Goal: Task Accomplishment & Management: Complete application form

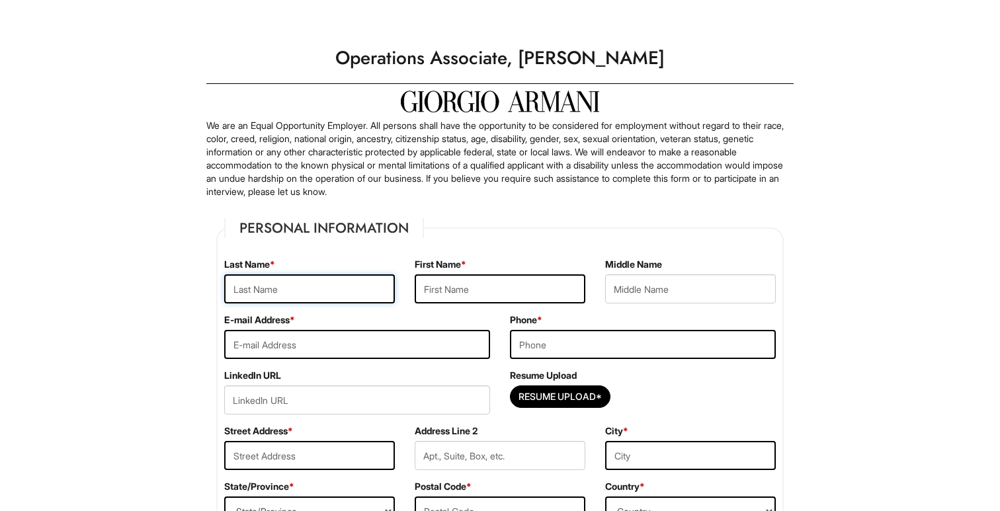
click at [339, 292] on input "text" at bounding box center [309, 288] width 171 height 29
type input "Memioglu"
type input "Hakan"
type input "[EMAIL_ADDRESS][DOMAIN_NAME]"
type input "6464292009"
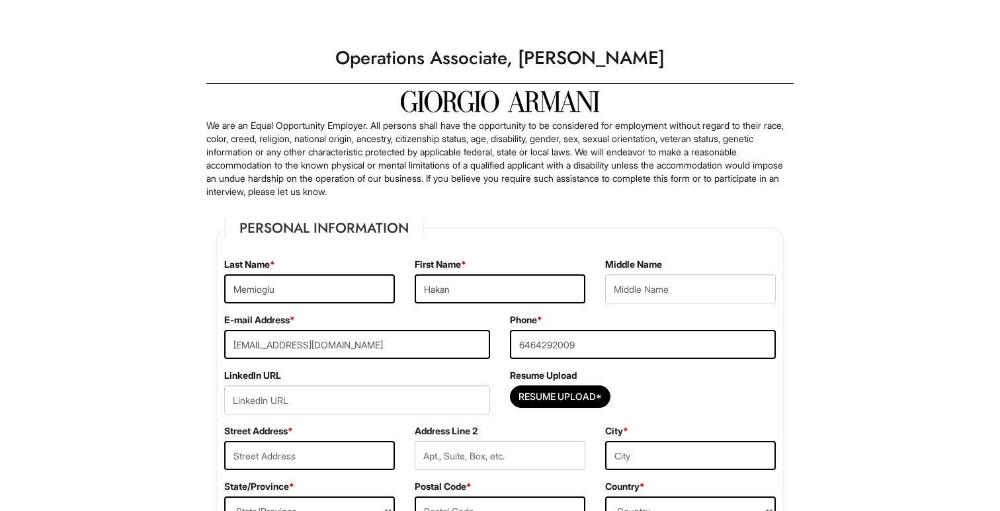
type input "[STREET_ADDRESS]"
type input "5A"
type input "[GEOGRAPHIC_DATA]"
select select "NY"
type input "11211"
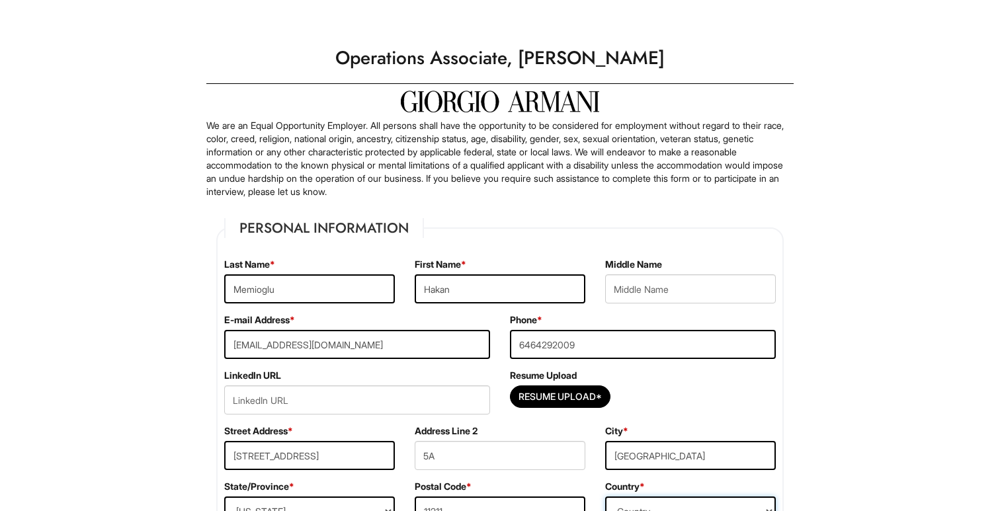
select select "[GEOGRAPHIC_DATA]"
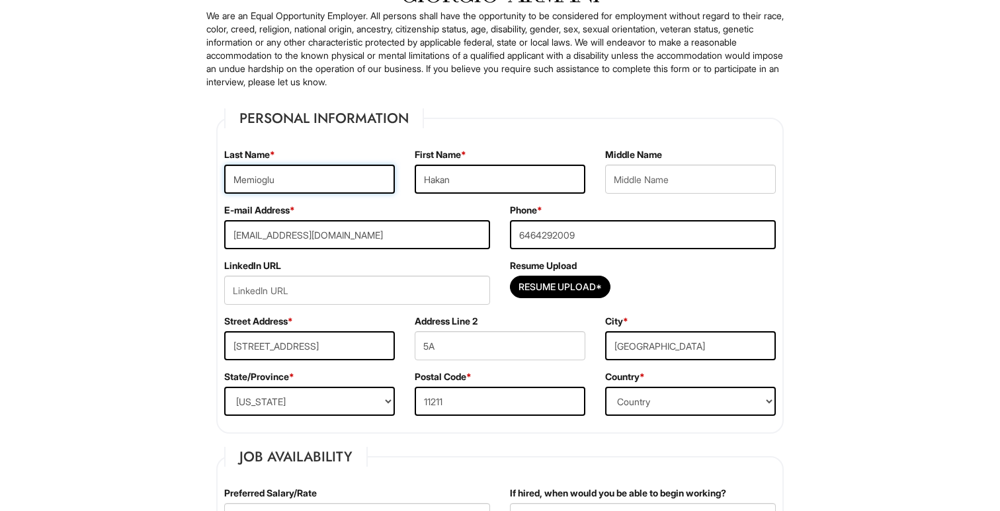
scroll to position [112, 0]
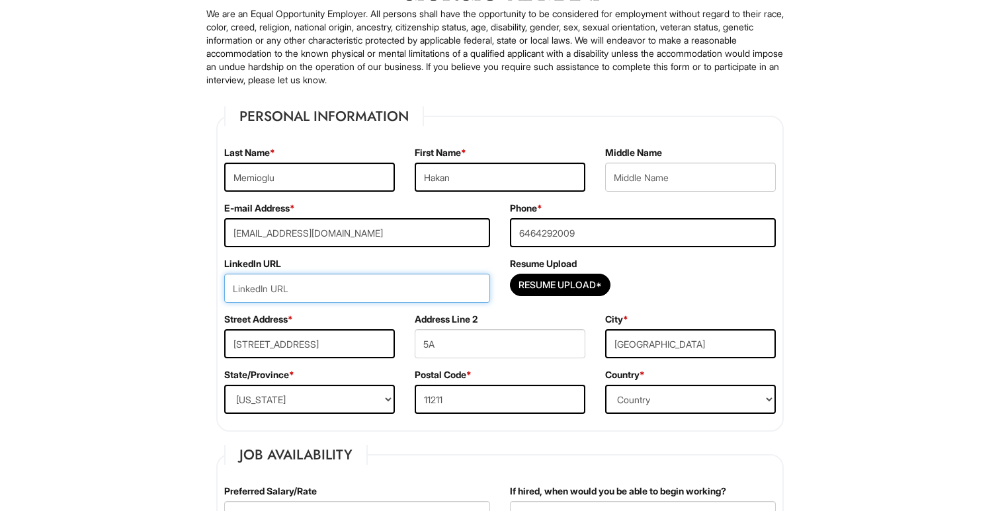
click at [350, 276] on input "url" at bounding box center [357, 288] width 266 height 29
paste input "During my MBA, group projects often involved long back-and-forth discussions th…"
type input "During my MBA, group projects often involved long back-and-forth discussions th…"
click at [350, 276] on input "During my MBA, group projects often involved long back-and-forth discussions th…" at bounding box center [357, 288] width 266 height 29
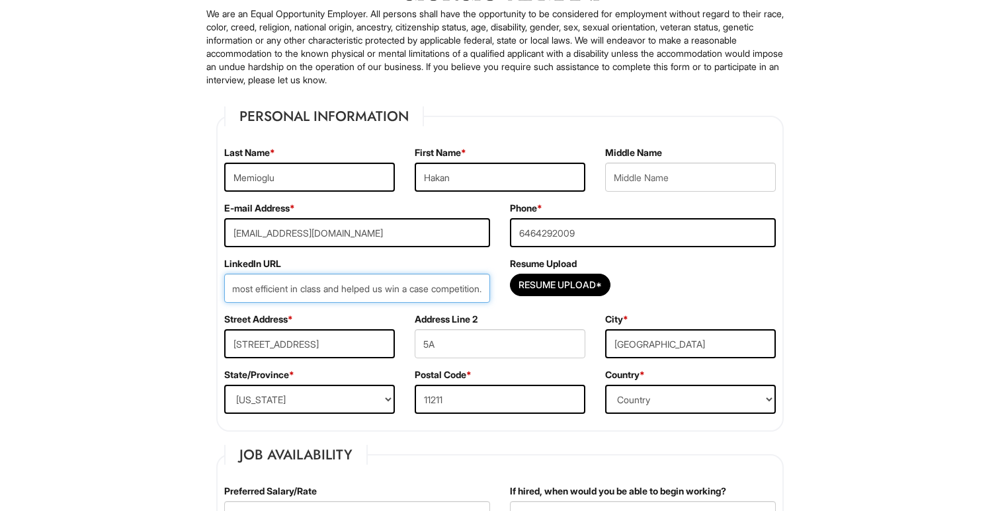
click at [350, 276] on input "During my MBA, group projects often involved long back-and-forth discussions th…" at bounding box center [357, 288] width 266 height 29
click at [377, 282] on input "url" at bounding box center [357, 288] width 266 height 29
paste input "[URL][DOMAIN_NAME]"
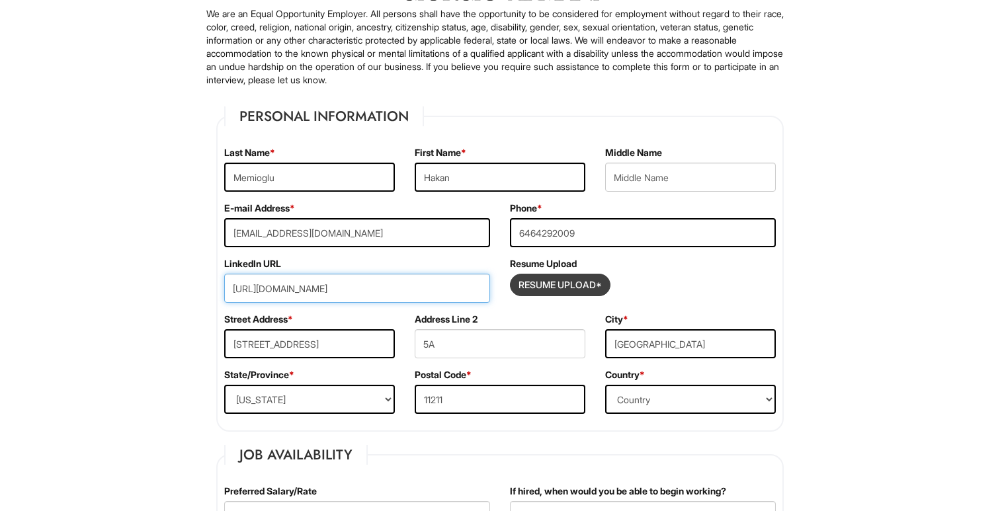
type input "[URL][DOMAIN_NAME]"
click at [565, 292] on input "Resume Upload*" at bounding box center [560, 284] width 99 height 21
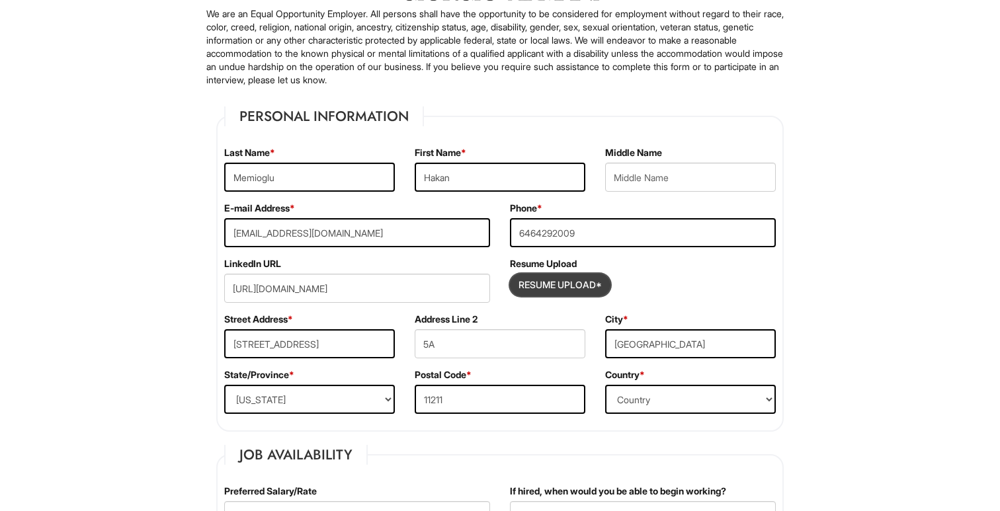
type input "C:\fakepath\HakanMemioglu_Resume_Final.pdf"
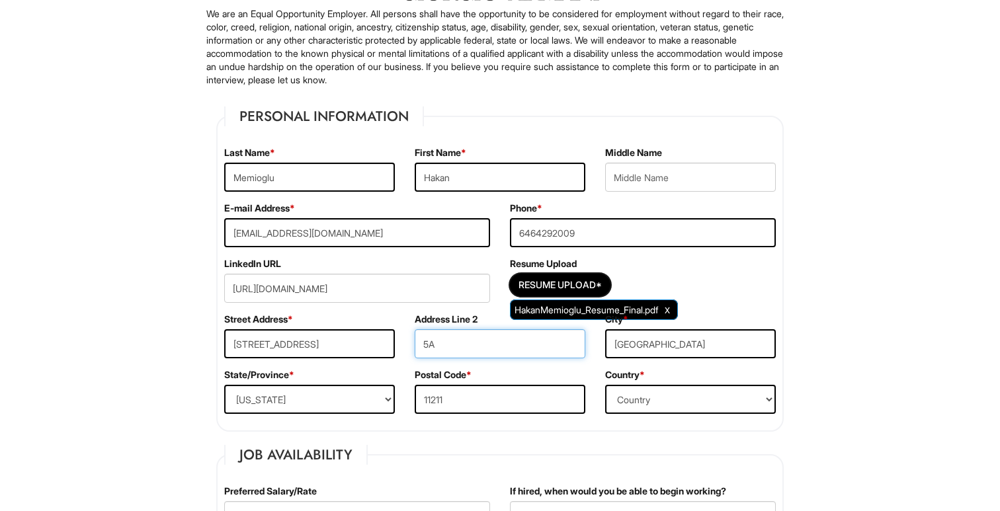
click at [467, 349] on input "5A" at bounding box center [500, 343] width 171 height 29
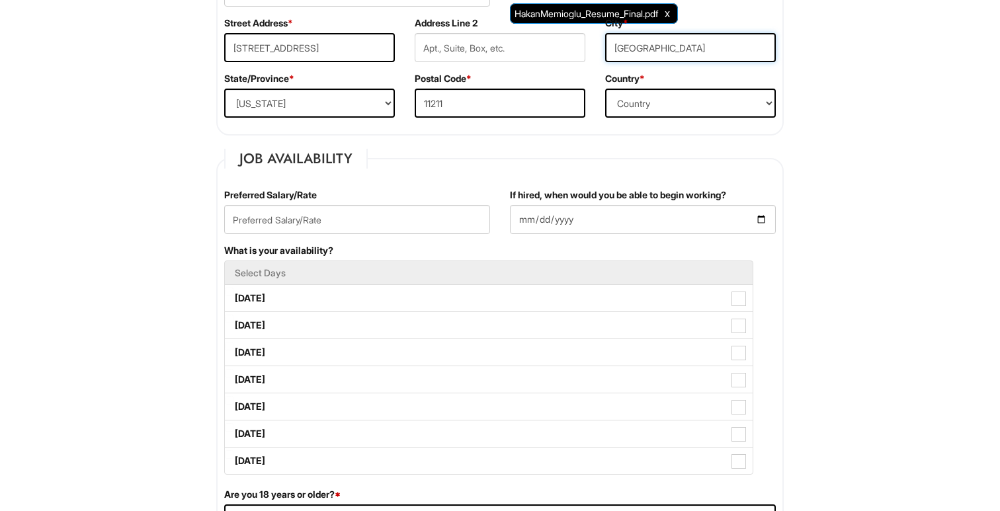
scroll to position [411, 0]
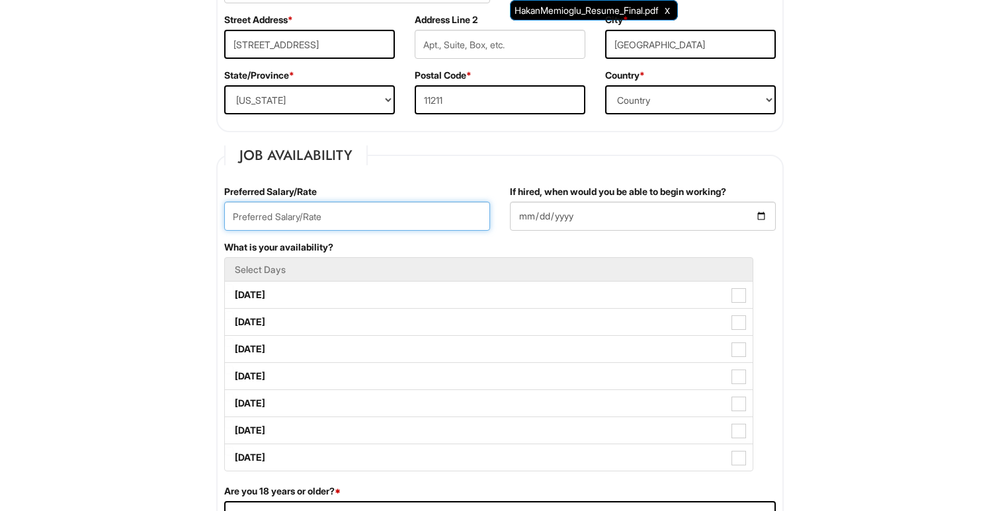
click at [321, 218] on input "text" at bounding box center [357, 216] width 266 height 29
click at [374, 210] on input "text" at bounding box center [357, 216] width 266 height 29
type input "$22/hr"
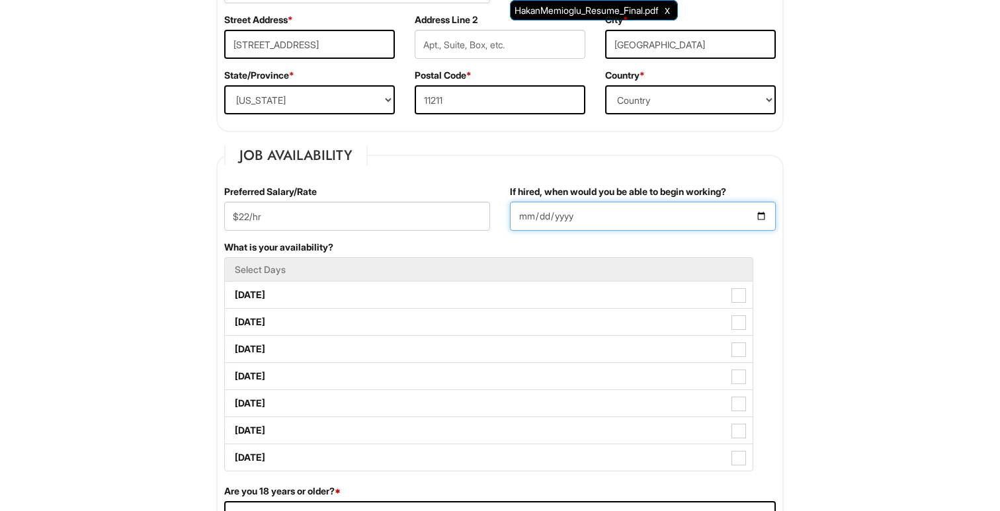
click at [753, 220] on input "If hired, when would you be able to begin working?" at bounding box center [643, 216] width 266 height 29
click at [759, 217] on input "If hired, when would you be able to begin working?" at bounding box center [643, 216] width 266 height 29
type input "[DATE]"
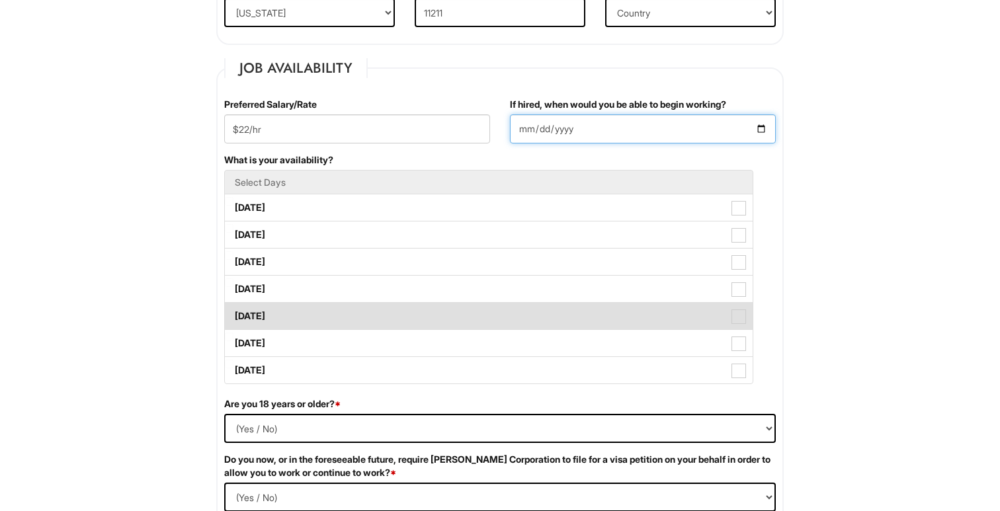
scroll to position [502, 0]
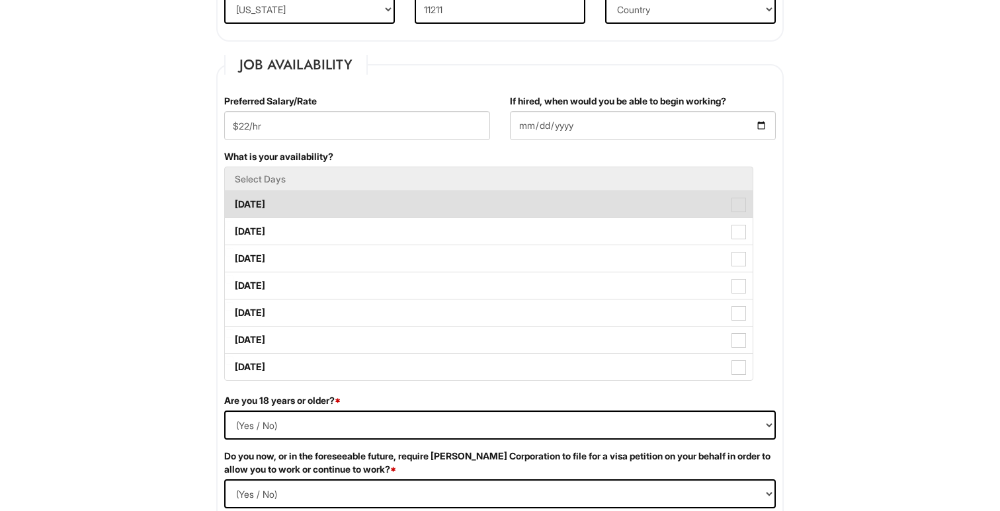
click at [432, 212] on label "[DATE]" at bounding box center [489, 204] width 528 height 26
click at [233, 202] on Available_Monday "[DATE]" at bounding box center [229, 198] width 9 height 9
checkbox Available_Monday "true"
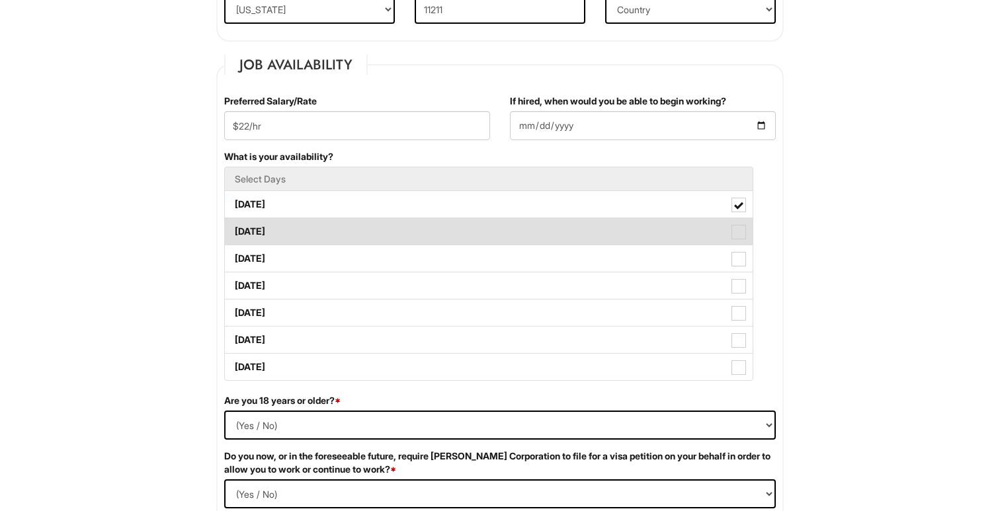
click at [429, 233] on label "[DATE]" at bounding box center [489, 231] width 528 height 26
click at [233, 229] on Available_Tuesday "[DATE]" at bounding box center [229, 225] width 9 height 9
checkbox Available_Tuesday "true"
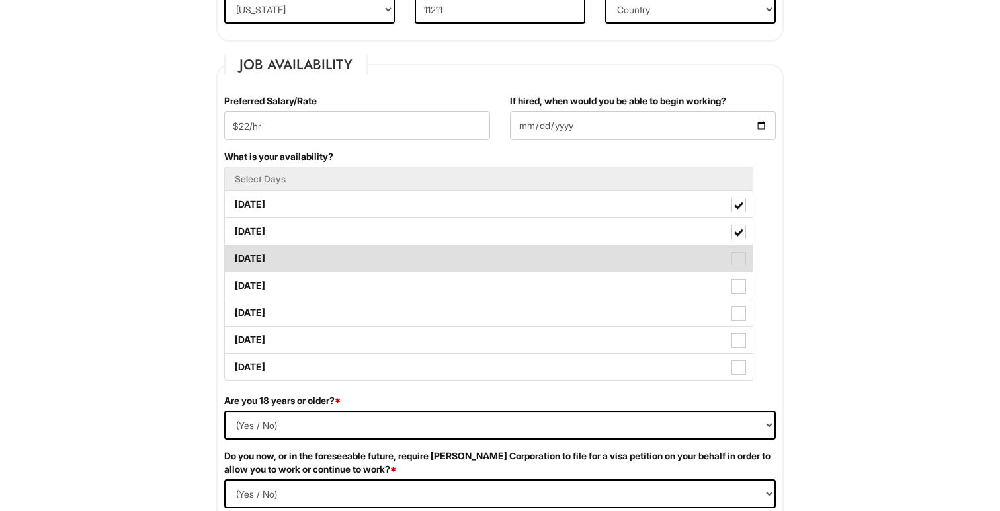
click at [426, 259] on label "[DATE]" at bounding box center [489, 258] width 528 height 26
click at [233, 257] on Available_Wednesday "[DATE]" at bounding box center [229, 252] width 9 height 9
checkbox Available_Wednesday "true"
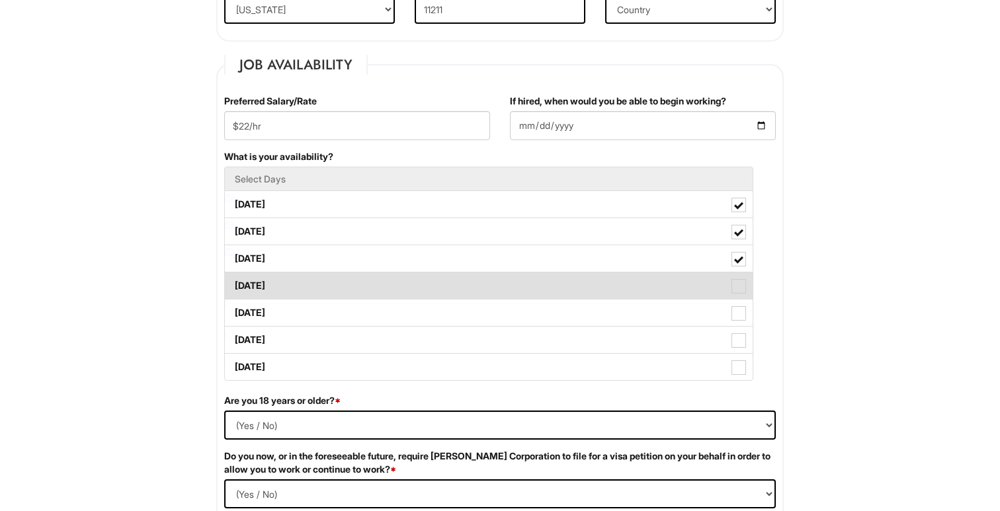
click at [421, 291] on label "[DATE]" at bounding box center [489, 285] width 528 height 26
click at [233, 284] on Available_Thursday "[DATE]" at bounding box center [229, 279] width 9 height 9
checkbox Available_Thursday "true"
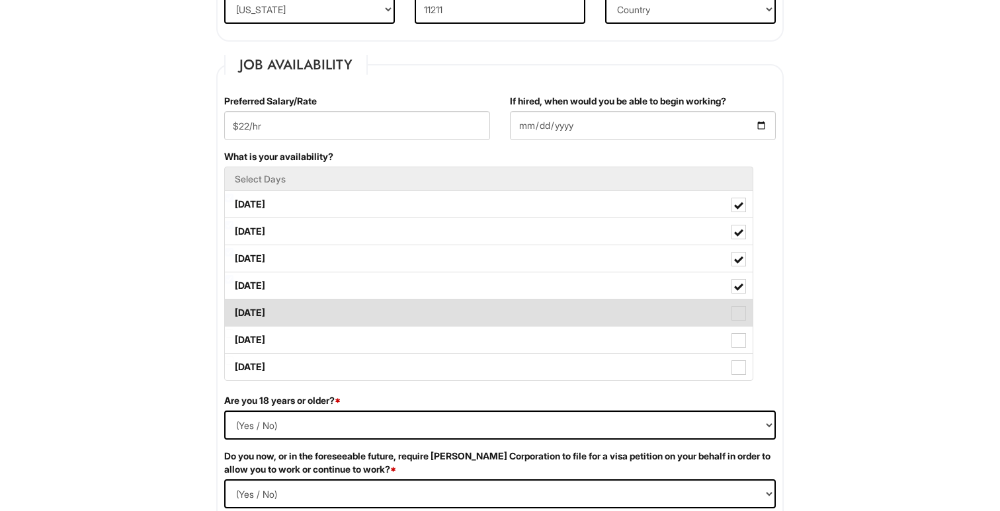
click at [419, 320] on label "[DATE]" at bounding box center [489, 313] width 528 height 26
click at [233, 311] on Available_Friday "[DATE]" at bounding box center [229, 306] width 9 height 9
checkbox Available_Friday "true"
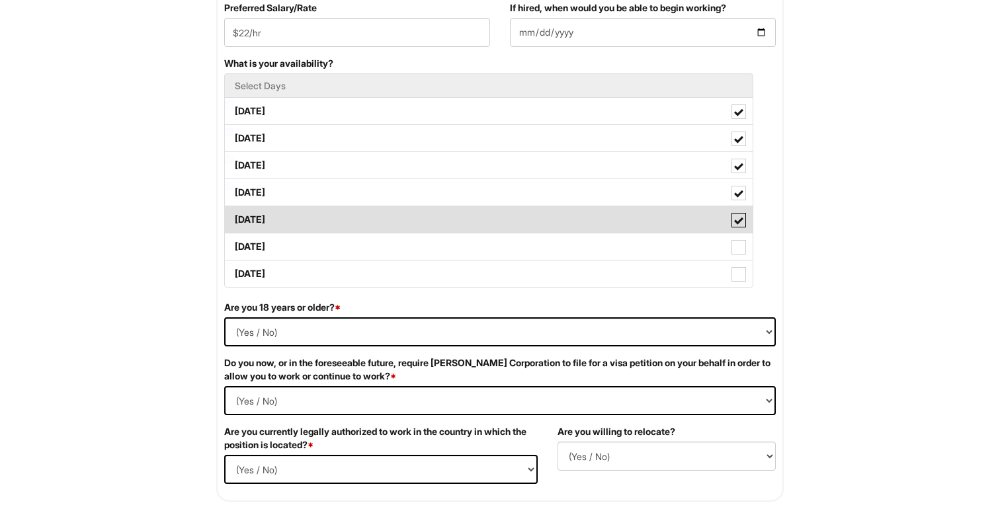
scroll to position [597, 0]
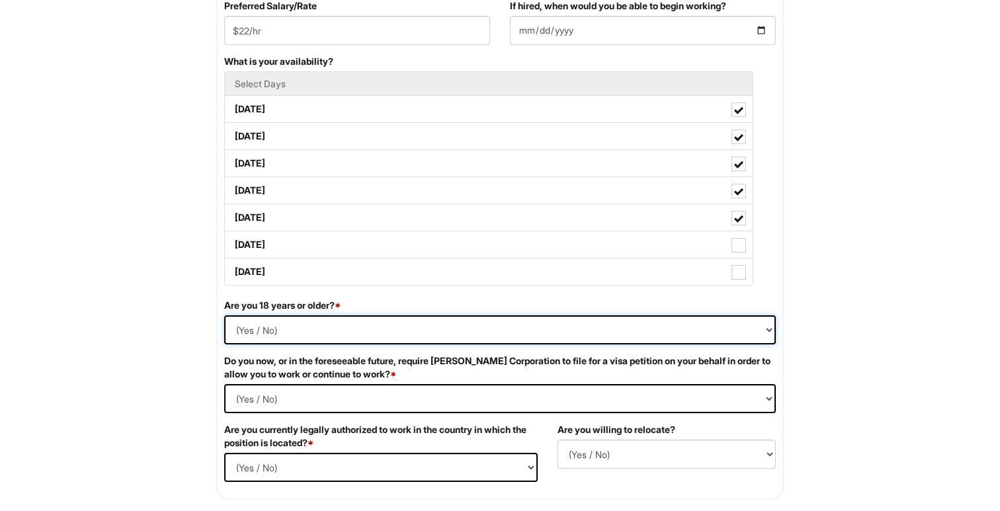
click at [249, 330] on select "(Yes / No) Yes No" at bounding box center [500, 329] width 552 height 29
select select "Yes"
click at [280, 395] on Required "(Yes / No) Yes No" at bounding box center [500, 398] width 552 height 29
select Required "No"
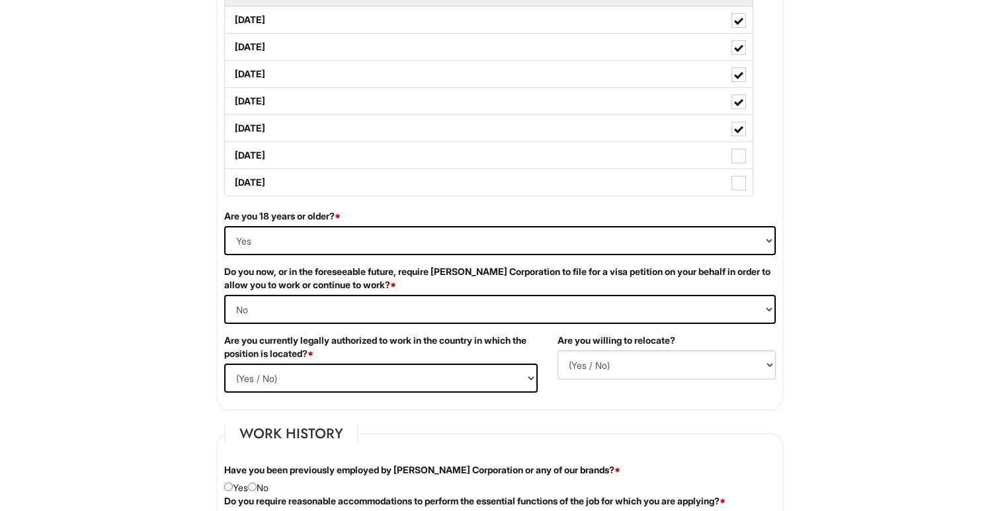
scroll to position [708, 0]
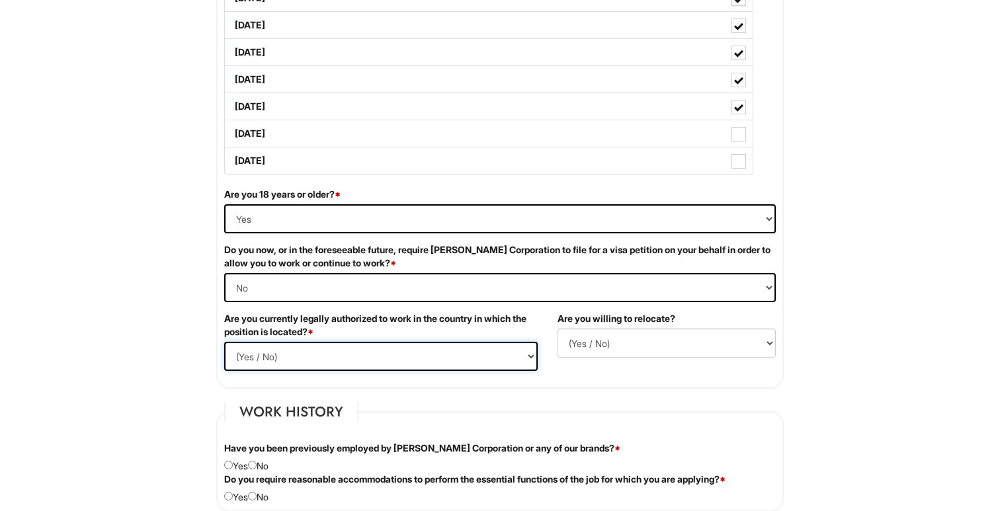
click at [263, 364] on select "(Yes / No) Yes No" at bounding box center [380, 356] width 313 height 29
select select "Yes"
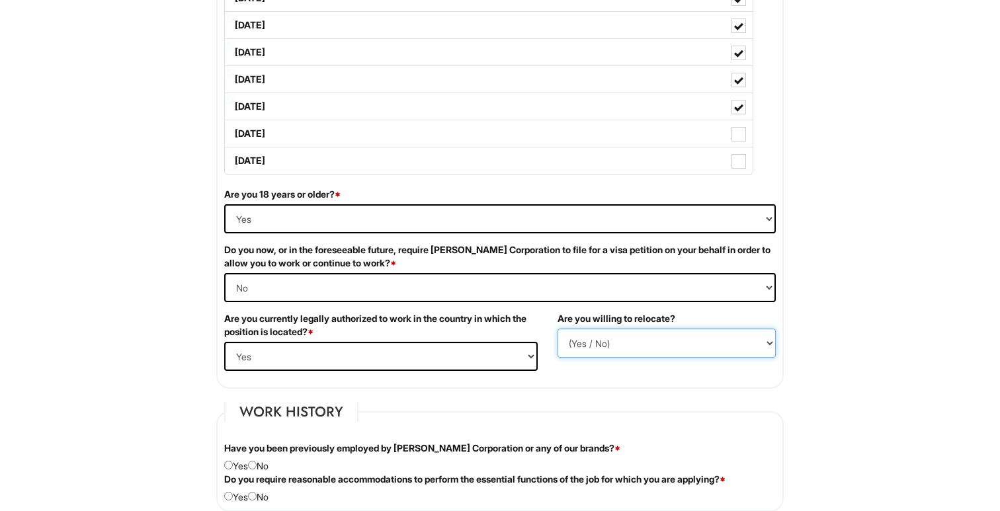
click at [611, 336] on select "(Yes / No) No Yes" at bounding box center [666, 343] width 218 height 29
select select "Y"
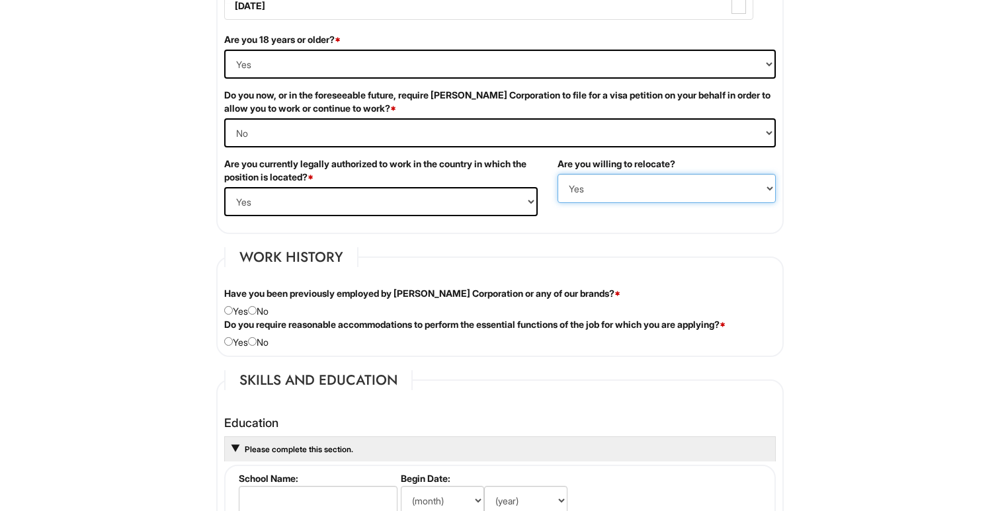
scroll to position [872, 0]
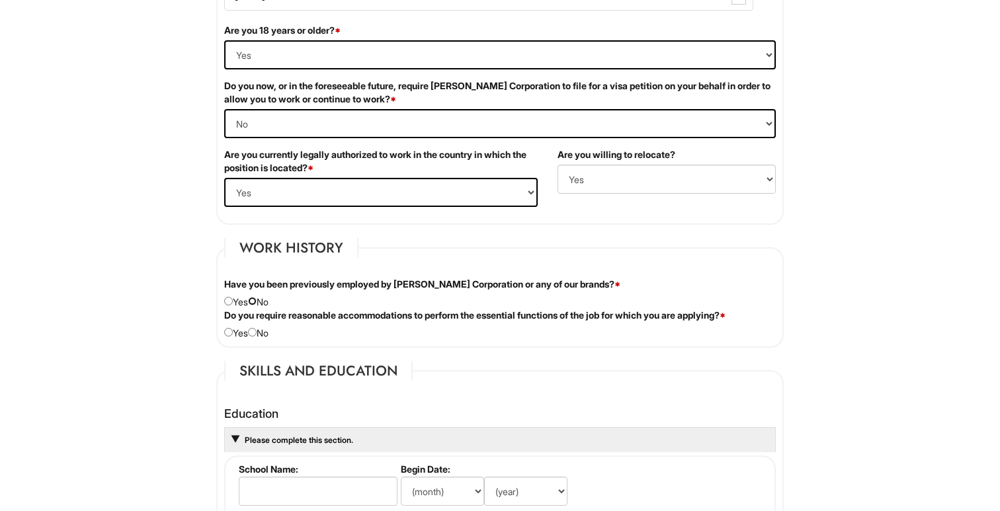
click at [257, 300] on input "radio" at bounding box center [252, 301] width 9 height 9
radio input "true"
click at [220, 332] on div "Do you require reasonable accommodations to perform the essential functions of …" at bounding box center [499, 324] width 571 height 31
click at [226, 333] on input "radio" at bounding box center [228, 332] width 9 height 9
radio input "true"
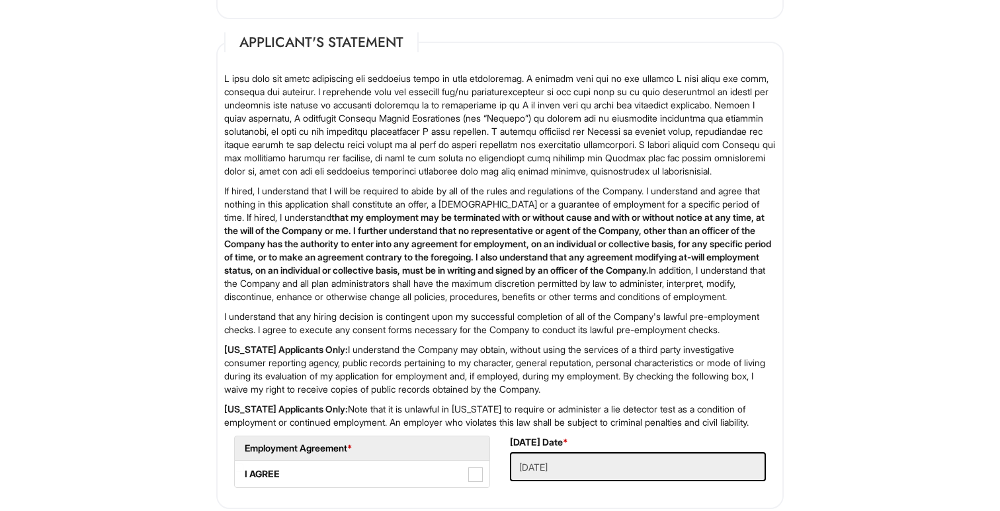
scroll to position [2180, 0]
